Goal: Task Accomplishment & Management: Manage account settings

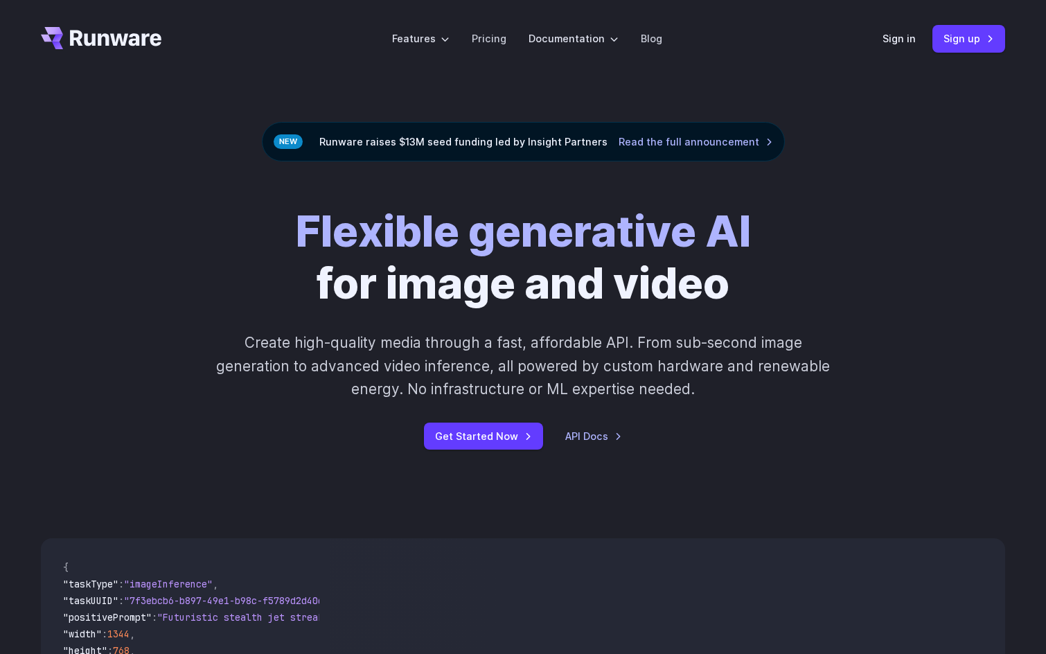
click at [898, 39] on link "Sign in" at bounding box center [899, 38] width 33 height 16
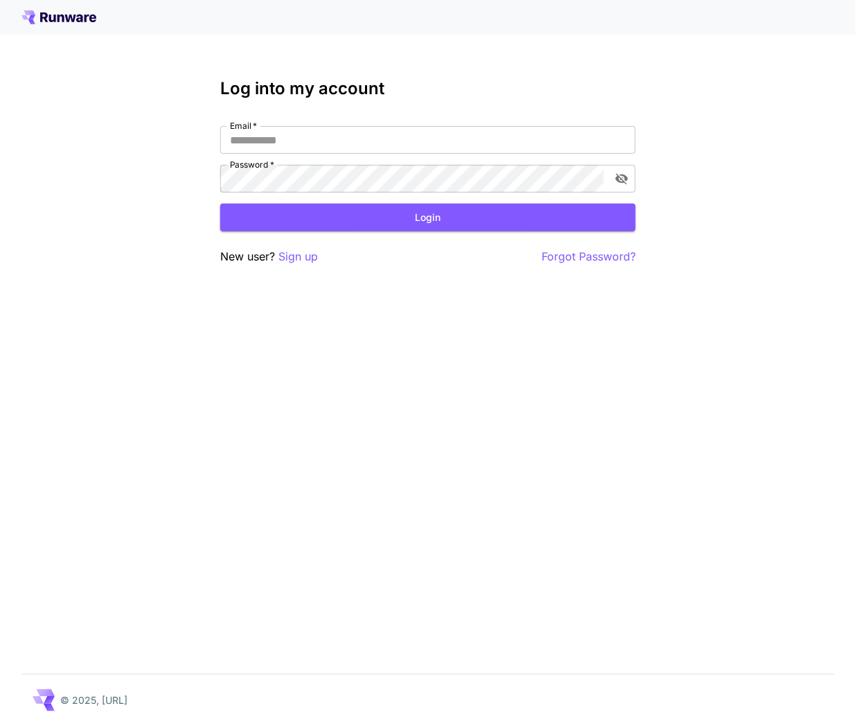
type input "**********"
click at [351, 216] on button "Login" at bounding box center [428, 218] width 416 height 28
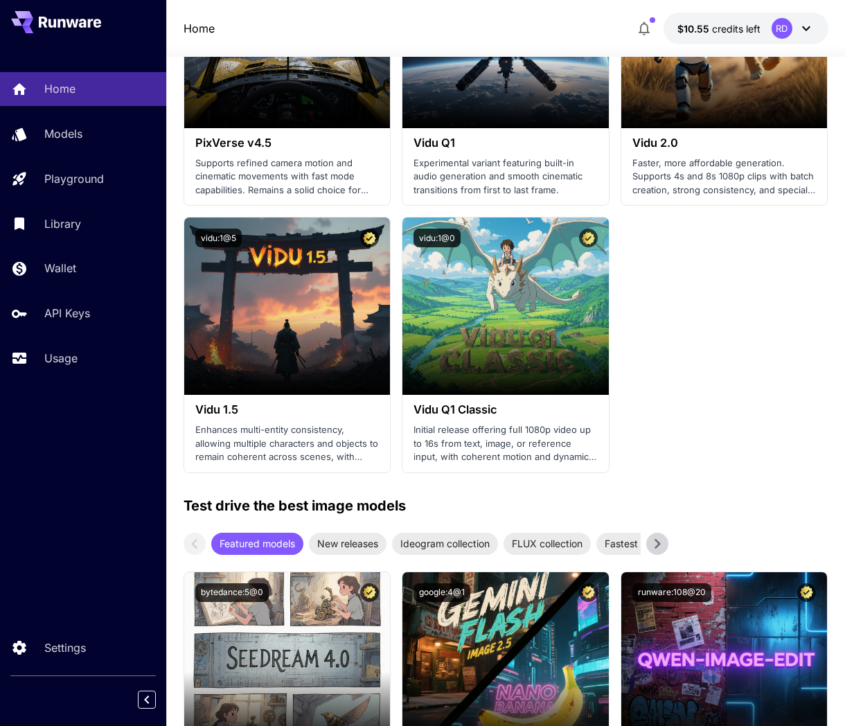
scroll to position [2001, 0]
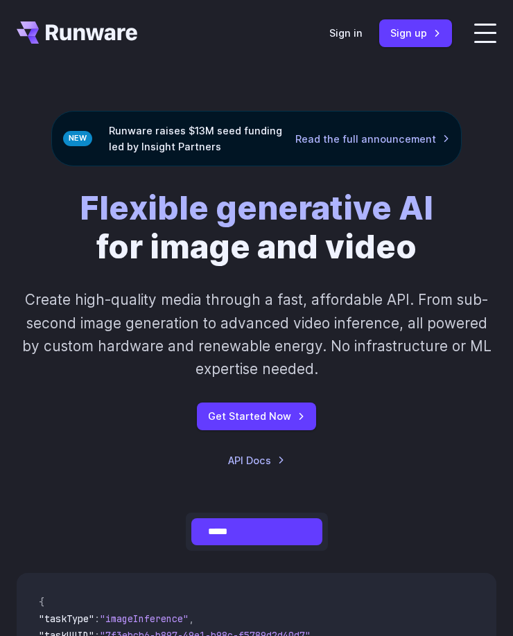
click at [437, 208] on div "Flexible generative AI for image and video Create high-quality media through a …" at bounding box center [257, 327] width 480 height 279
click at [61, 30] on icon "Go to /" at bounding box center [91, 32] width 91 height 16
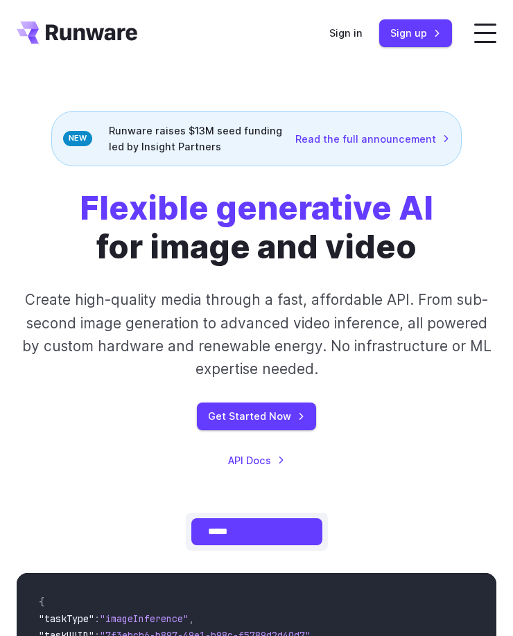
click at [476, 42] on span at bounding box center [485, 42] width 22 height 2
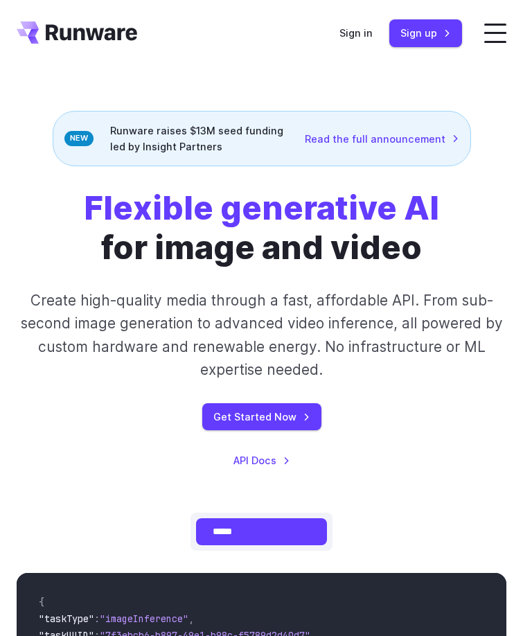
click at [76, 42] on icon "Go to /" at bounding box center [77, 32] width 121 height 22
